Goal: Transaction & Acquisition: Obtain resource

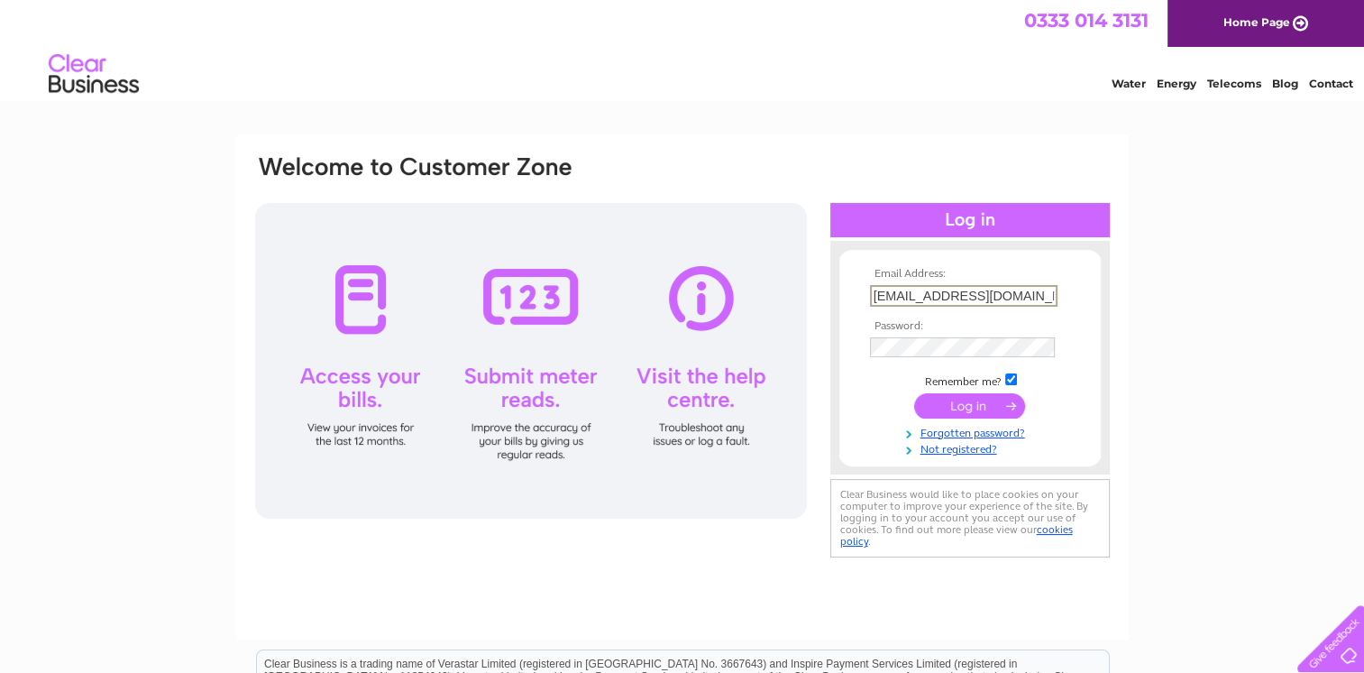
drag, startPoint x: 1026, startPoint y: 300, endPoint x: 767, endPoint y: 303, distance: 258.8
click at [767, 303] on div "Email Address: accounts@leyshotel.co.uk Password:" at bounding box center [682, 357] width 858 height 408
type input "nisa.rothienorman@hotmail.com"
click at [981, 408] on input "submit" at bounding box center [969, 403] width 111 height 25
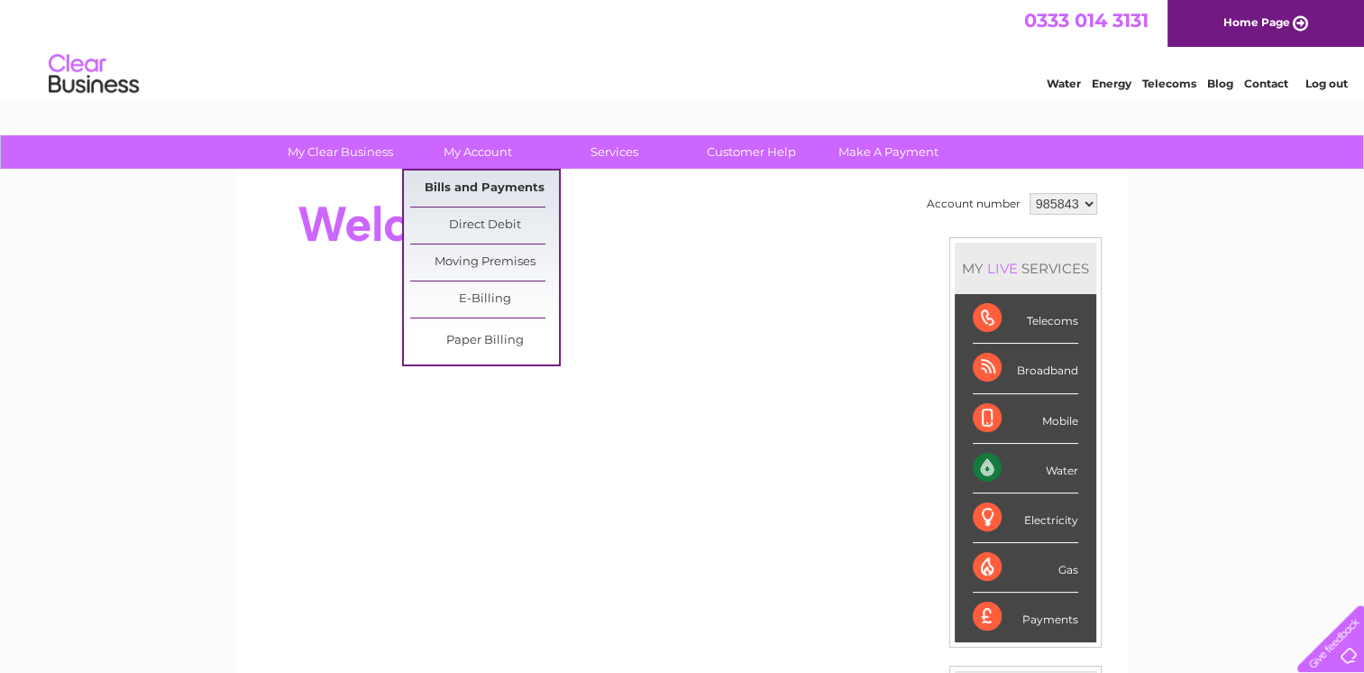
click at [469, 182] on link "Bills and Payments" at bounding box center [484, 188] width 149 height 36
click at [483, 191] on link "Bills and Payments" at bounding box center [484, 188] width 149 height 36
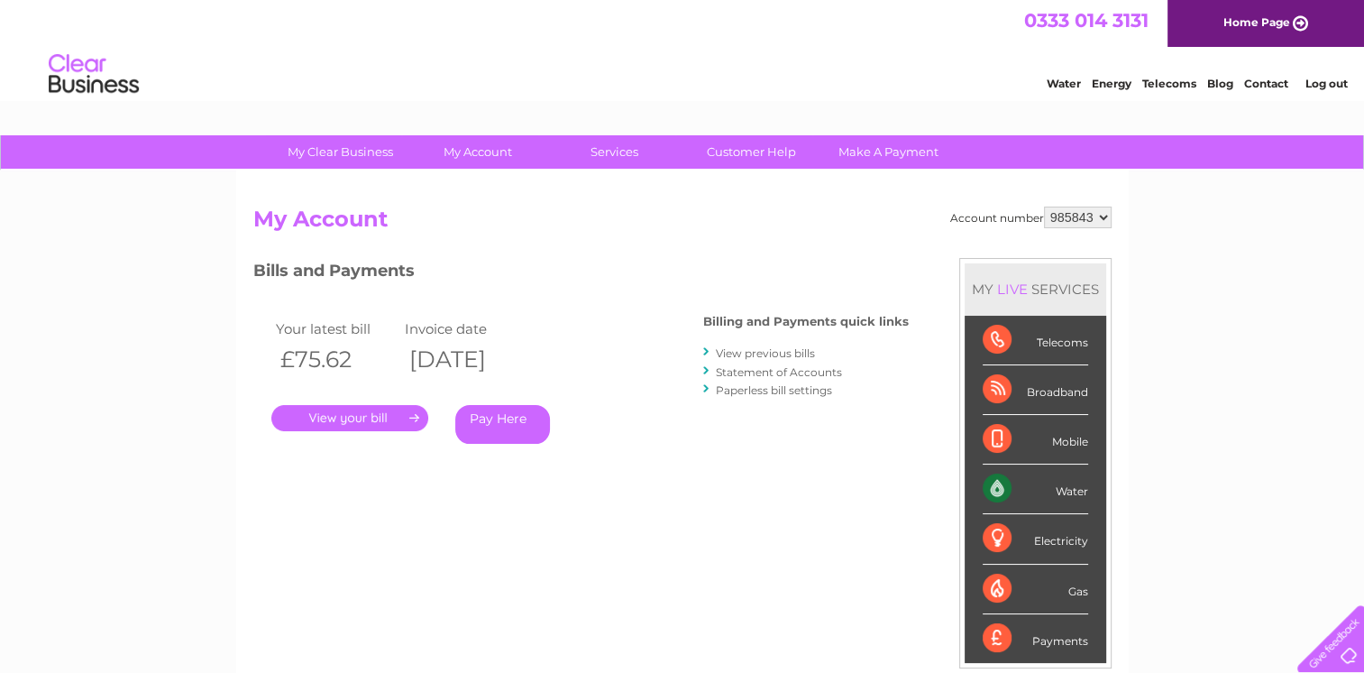
click at [396, 420] on link "." at bounding box center [349, 418] width 157 height 26
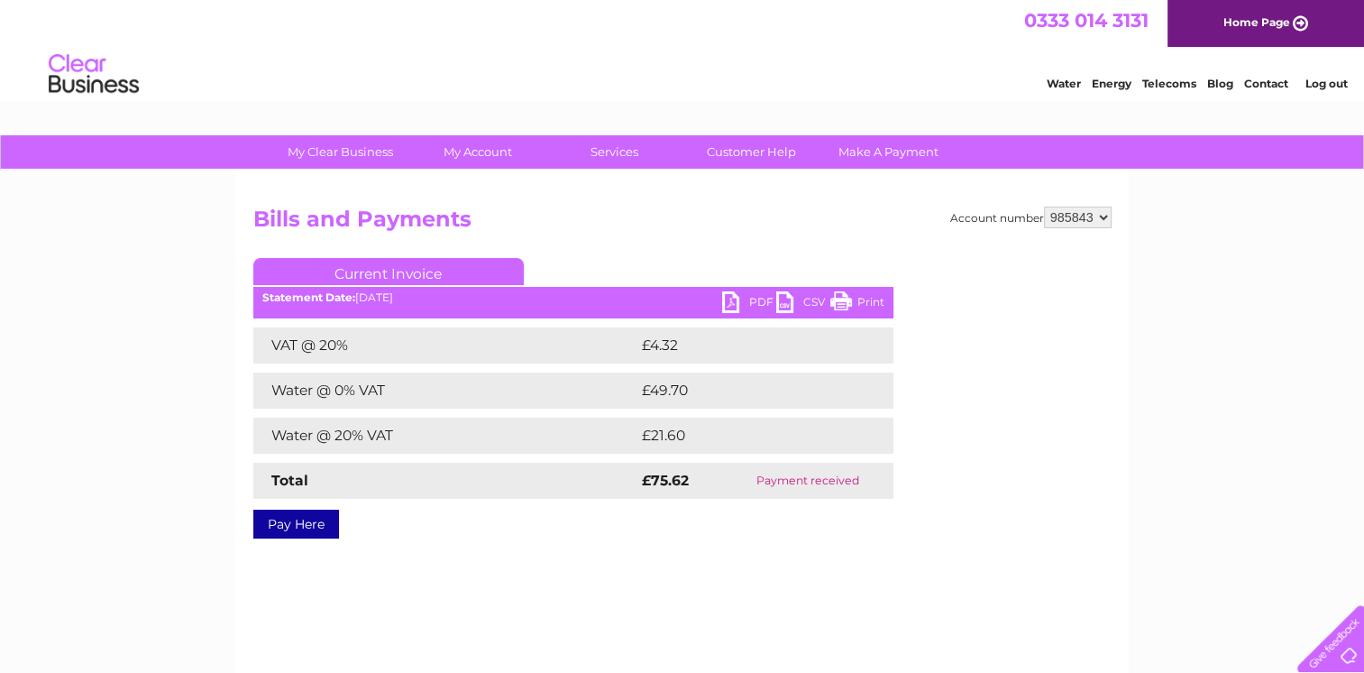
click at [768, 301] on link "PDF" at bounding box center [749, 304] width 54 height 26
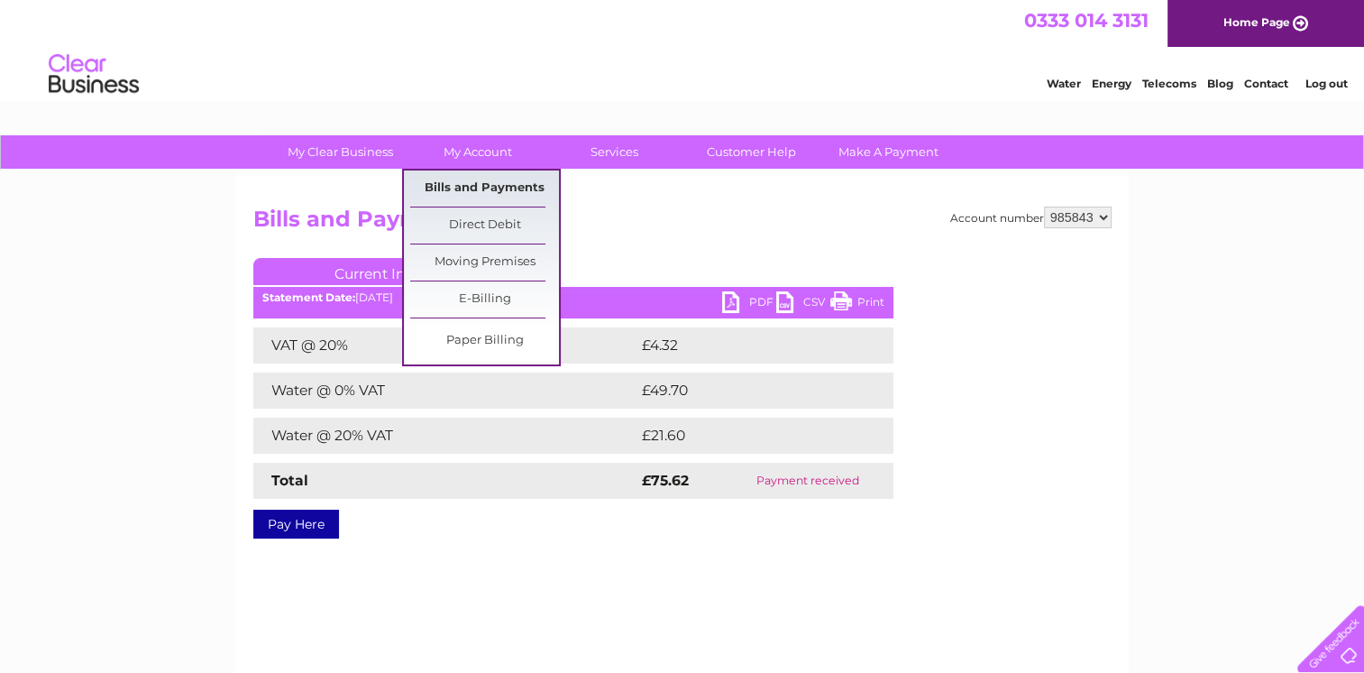
click at [468, 187] on link "Bills and Payments" at bounding box center [484, 188] width 149 height 36
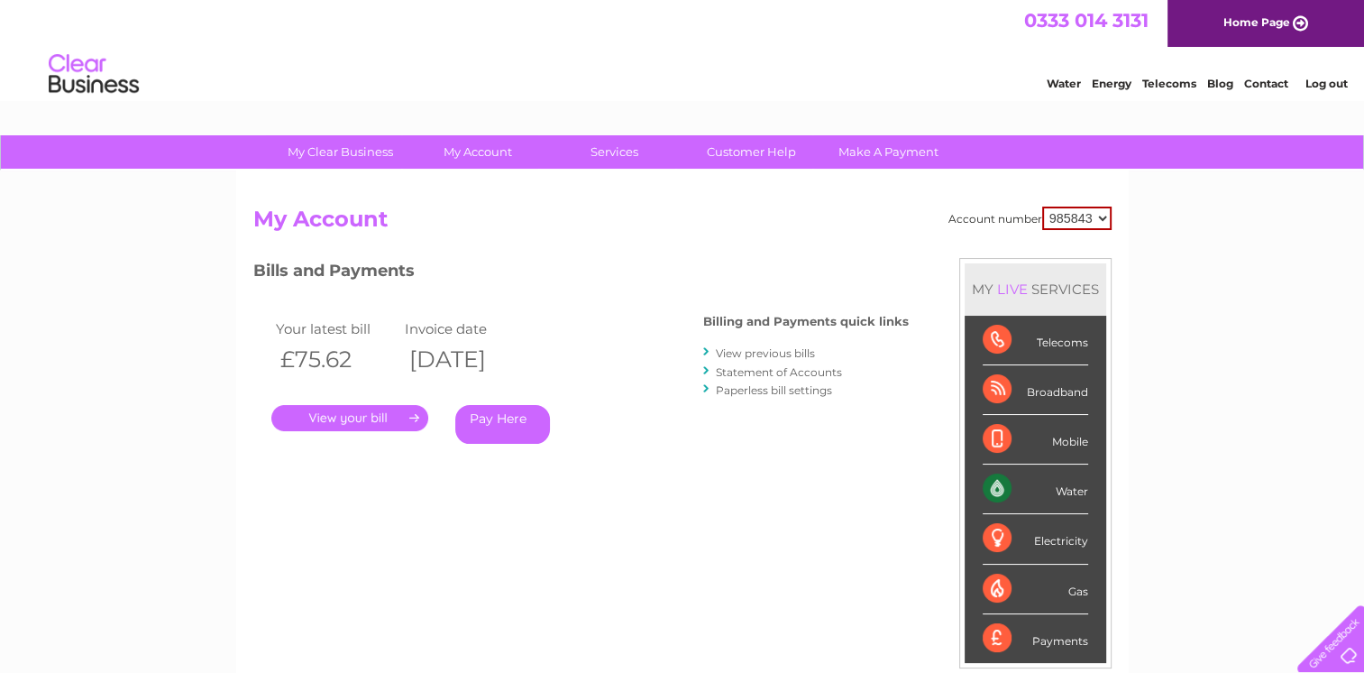
click at [754, 353] on link "View previous bills" at bounding box center [765, 353] width 99 height 14
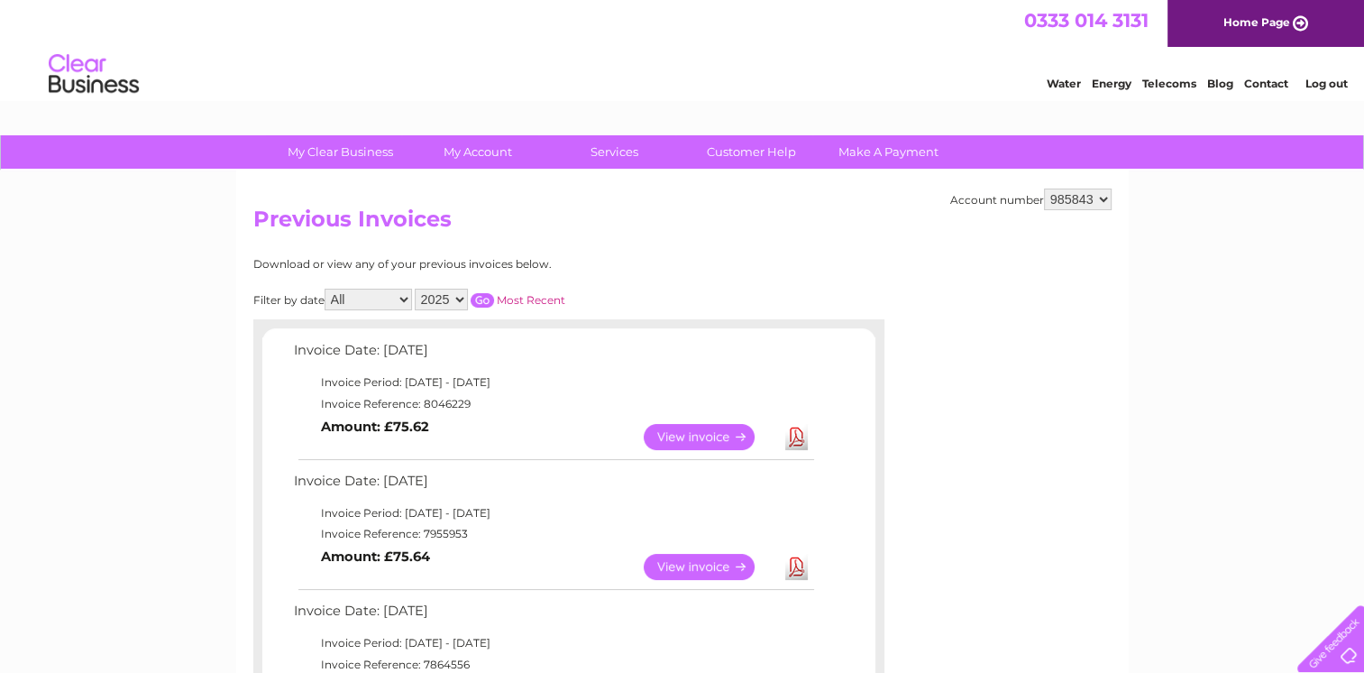
scroll to position [90, 0]
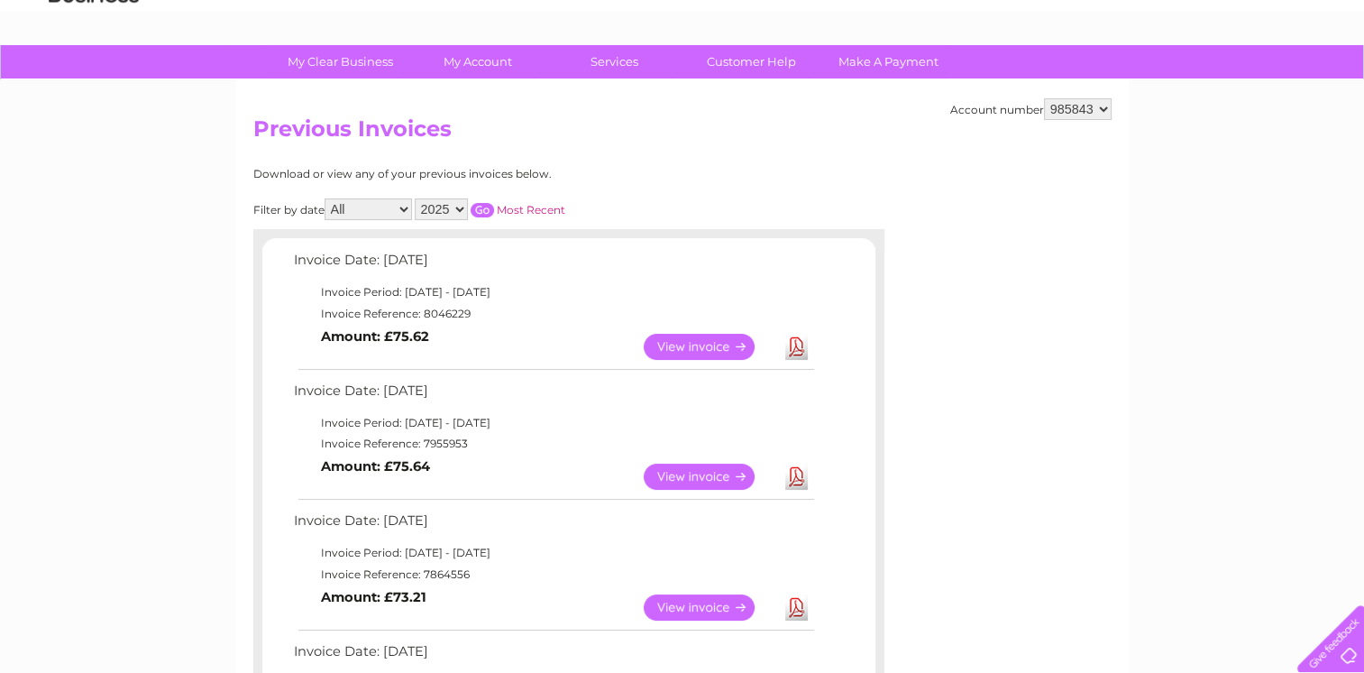
click at [798, 477] on link "Download" at bounding box center [796, 476] width 23 height 26
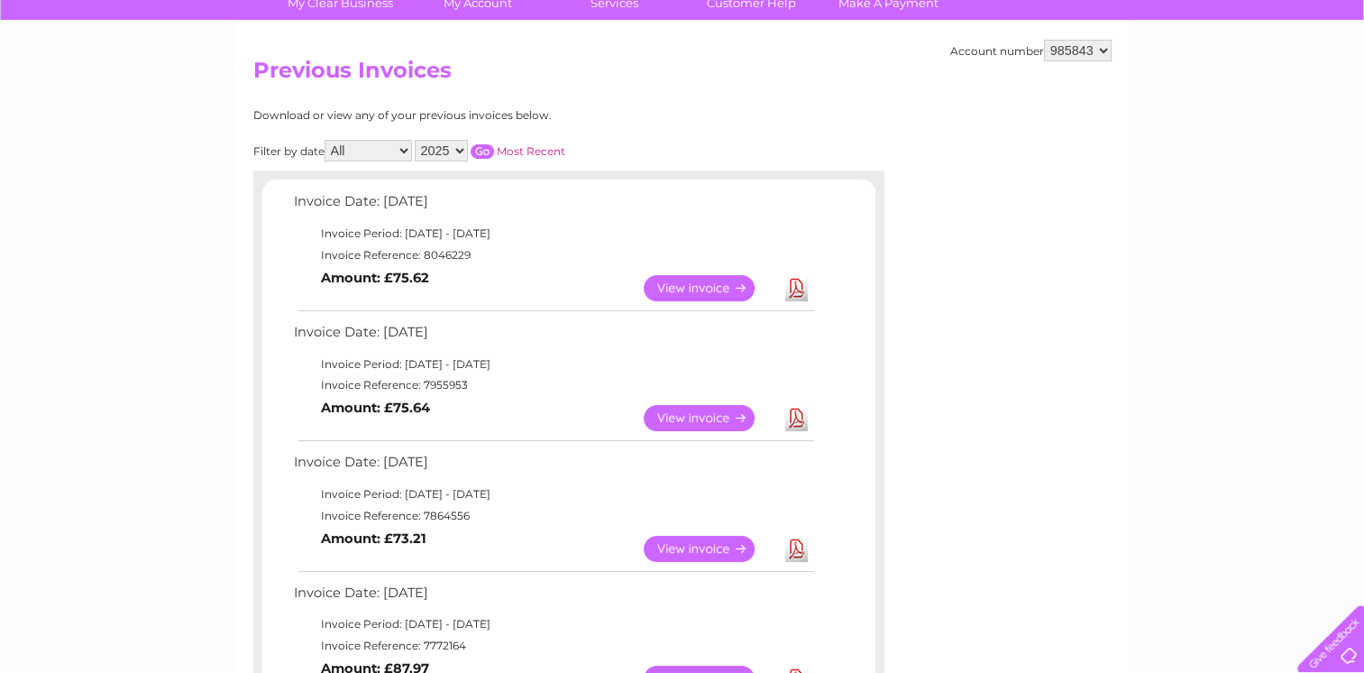
scroll to position [180, 0]
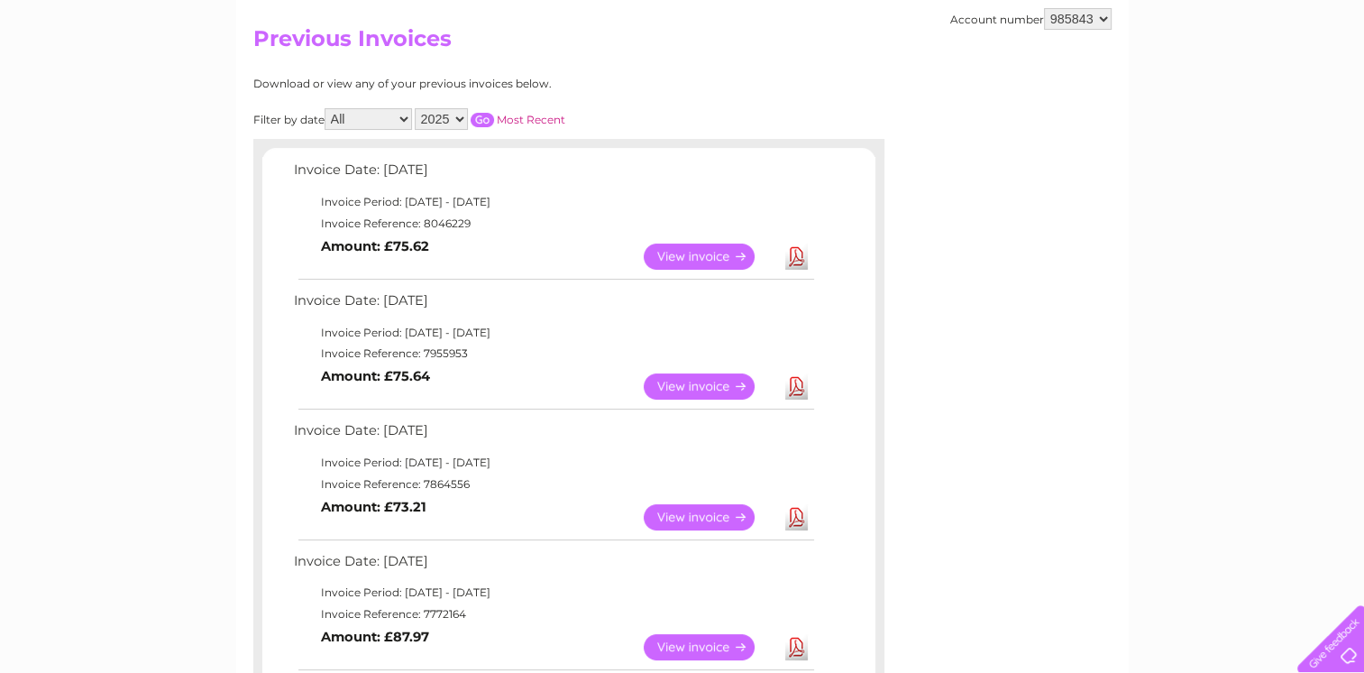
click at [797, 519] on link "Download" at bounding box center [796, 517] width 23 height 26
